Goal: Entertainment & Leisure: Consume media (video, audio)

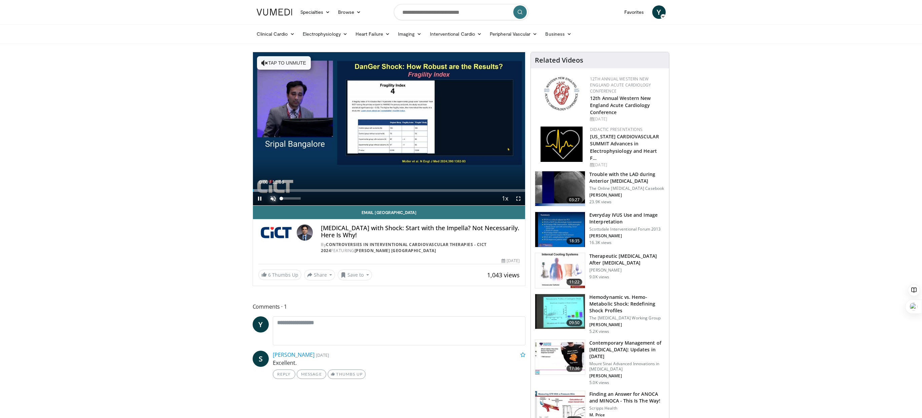
click at [272, 198] on span "Video Player" at bounding box center [273, 198] width 13 height 13
click at [518, 201] on span "Video Player" at bounding box center [518, 198] width 13 height 13
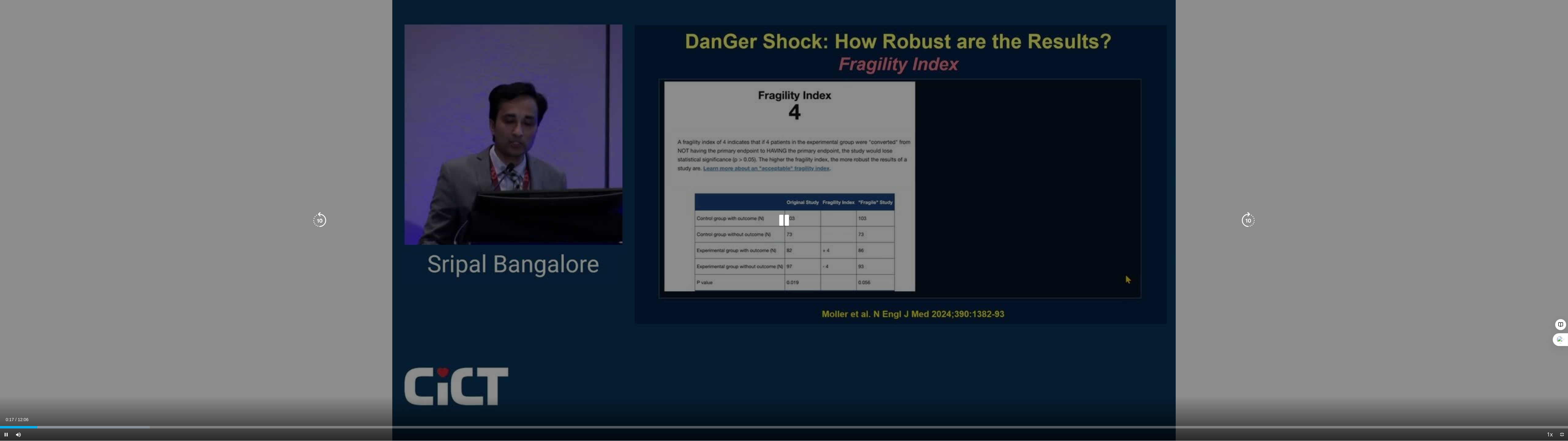
click at [698, 322] on div "10 seconds Tap to unmute" at bounding box center [784, 220] width 1568 height 440
click at [698, 320] on div "10 seconds Tap to unmute" at bounding box center [784, 220] width 1568 height 440
